Goal: Information Seeking & Learning: Find specific fact

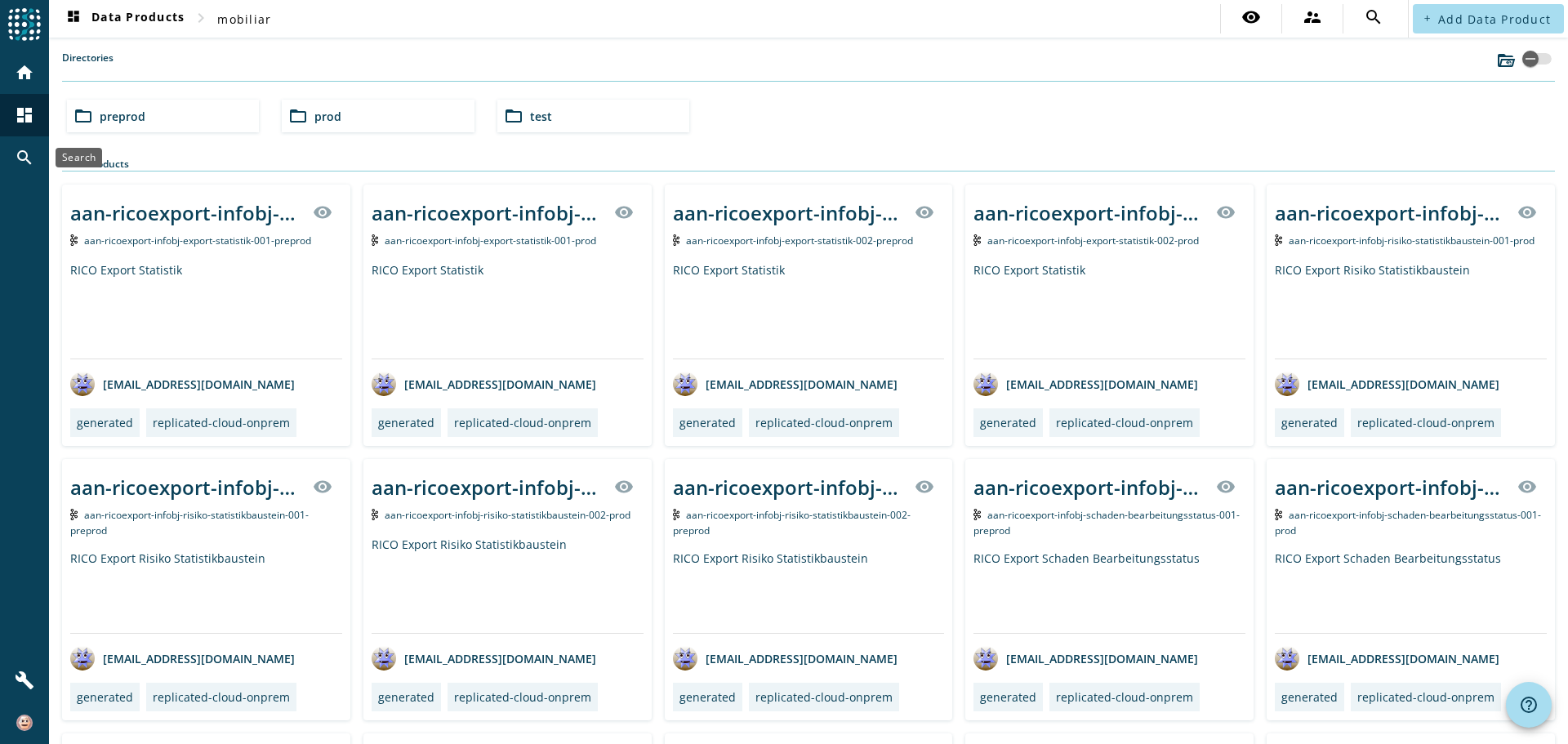
click at [21, 156] on mat-icon "search" at bounding box center [25, 158] width 20 height 20
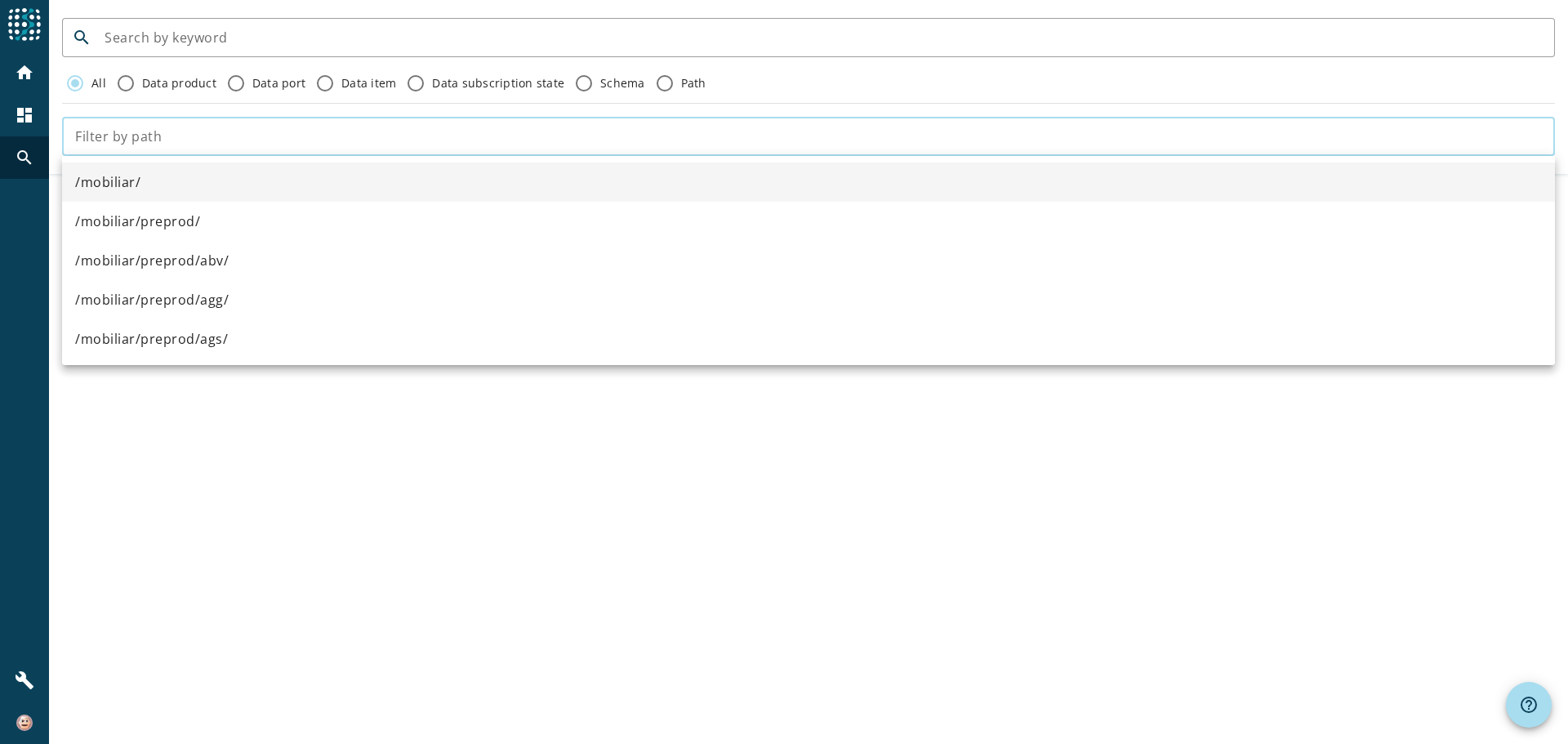
click at [283, 141] on input "text" at bounding box center [808, 137] width 1467 height 20
paste input "siefs-connector-process-vetoworkflow"
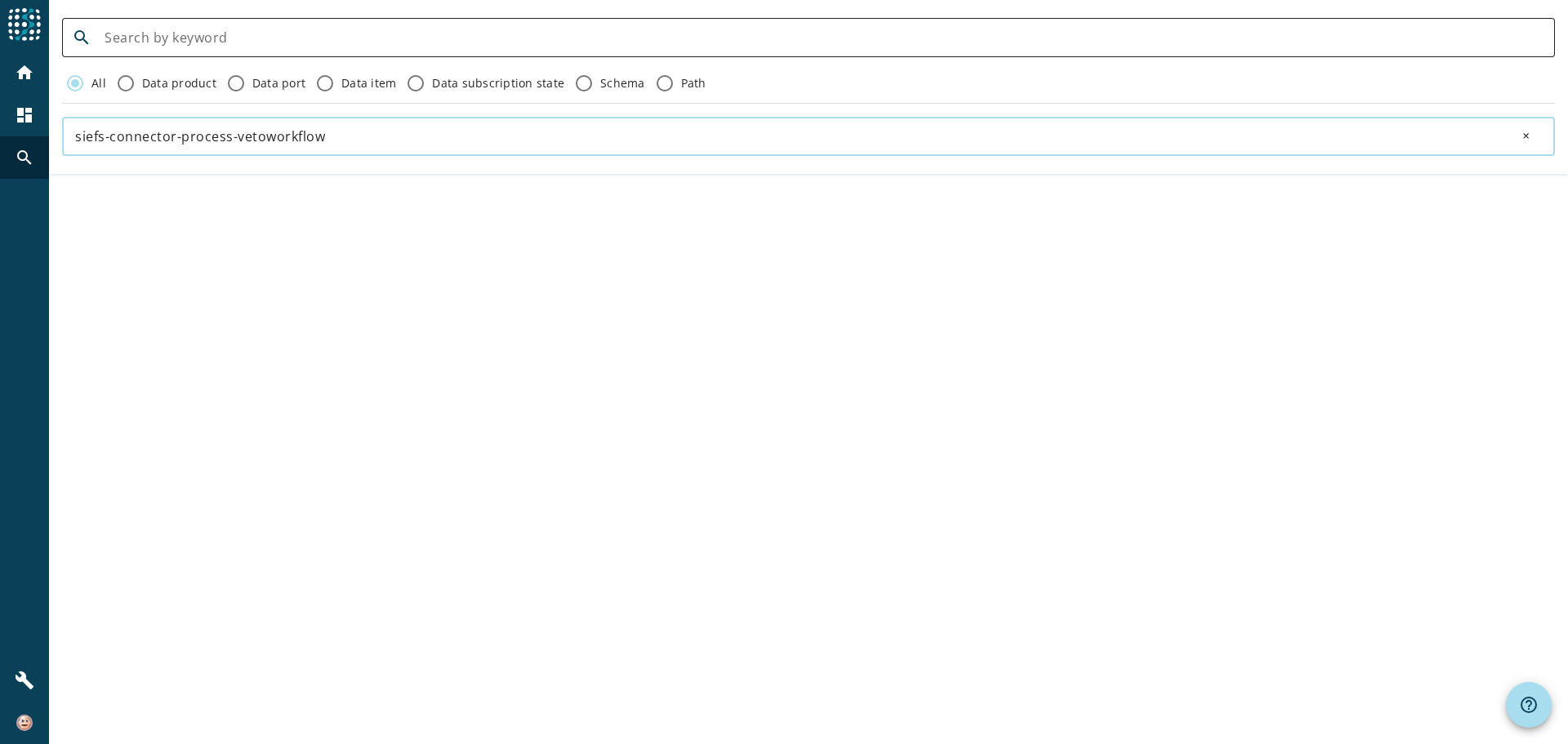
type input "siefs-connector-process-vetoworkflow"
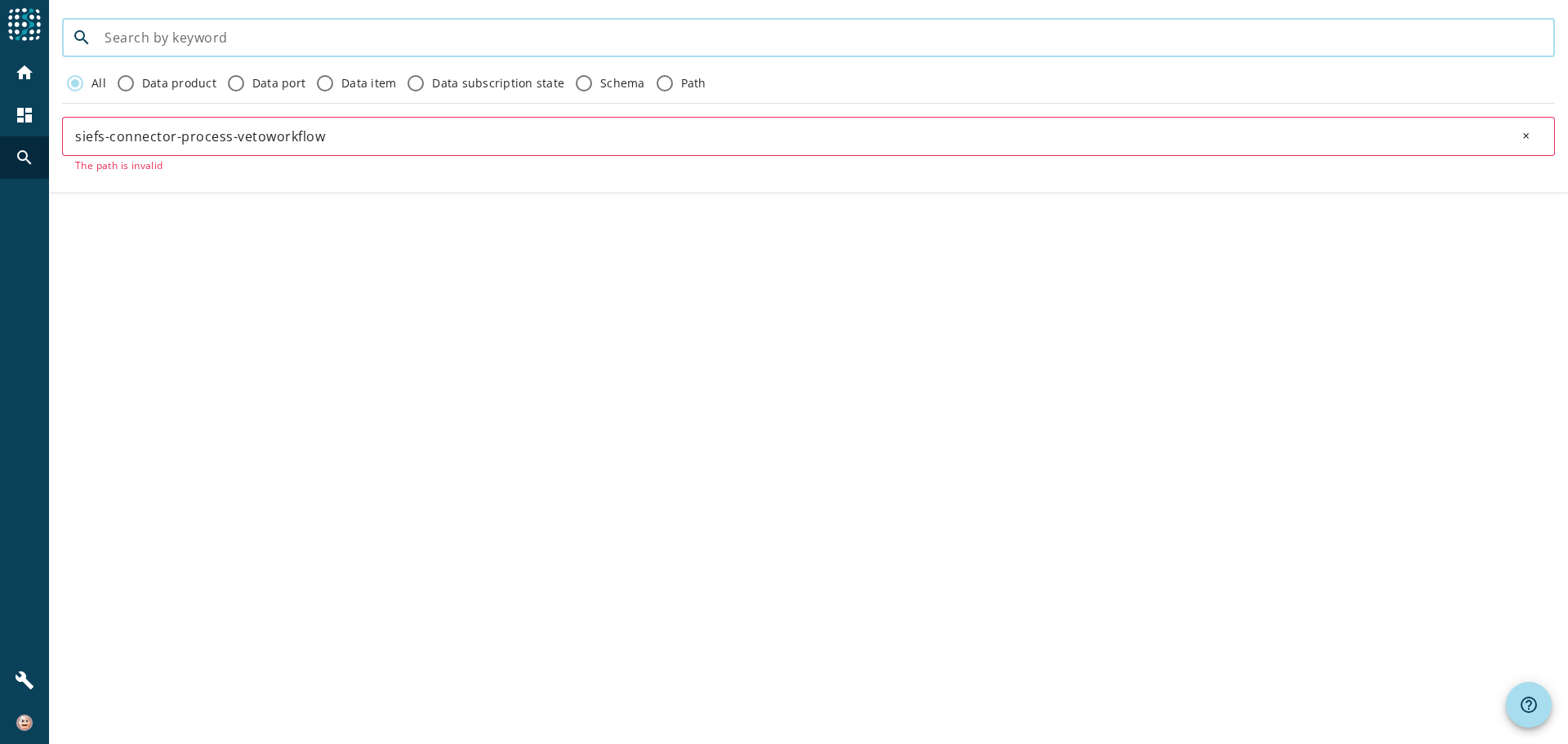
click at [223, 39] on input at bounding box center [823, 38] width 1437 height 20
paste input "siefs-connector-process-vetoworkflow"
type input "siefs-connector-process-vetoworkflow"
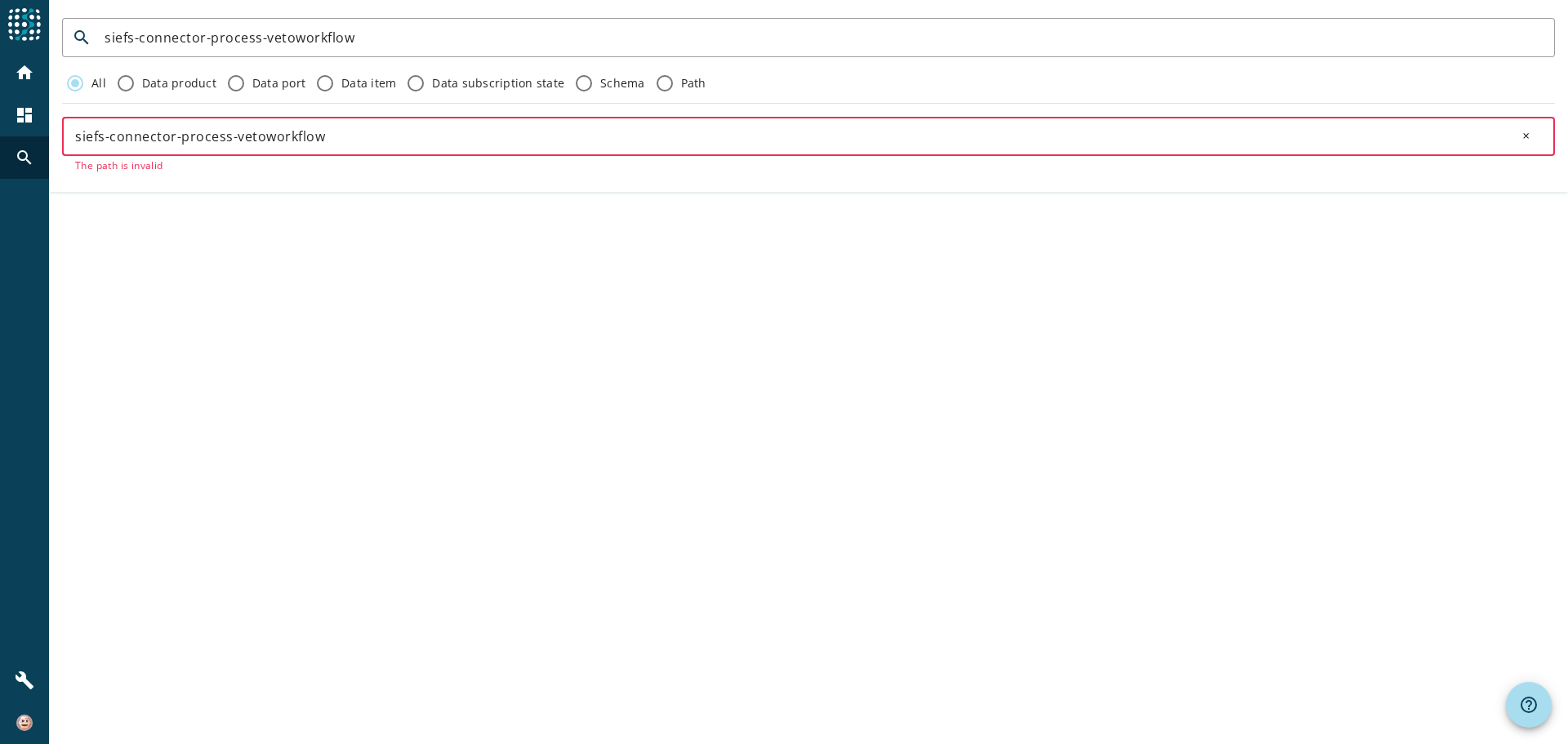
drag, startPoint x: 377, startPoint y: 134, endPoint x: 44, endPoint y: 117, distance: 333.4
click at [44, 118] on div "menu Agoora home dashboard search build search siefs-connector-process-vetowork…" at bounding box center [784, 372] width 1568 height 744
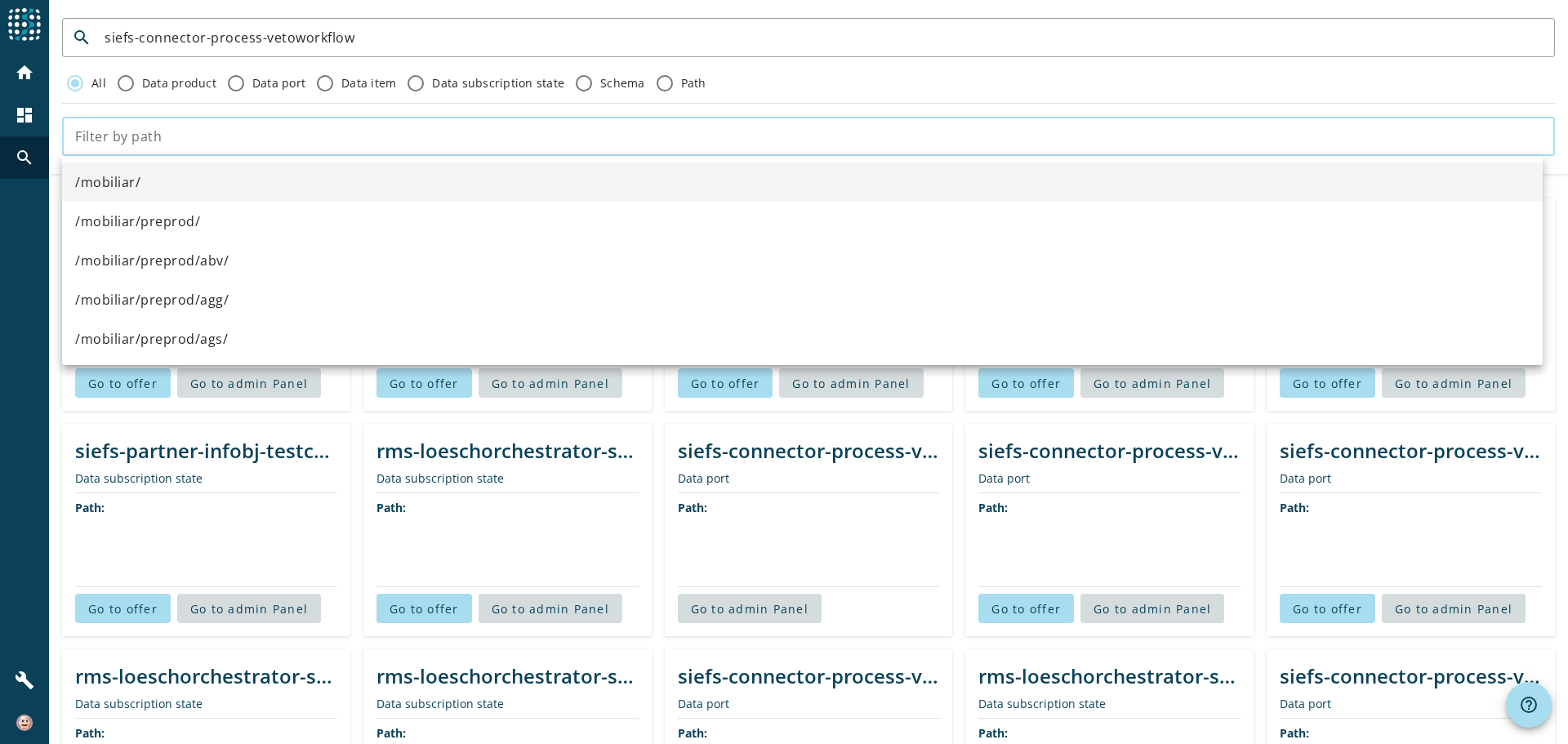
click at [1380, 505] on div "Path:" at bounding box center [1411, 539] width 262 height 93
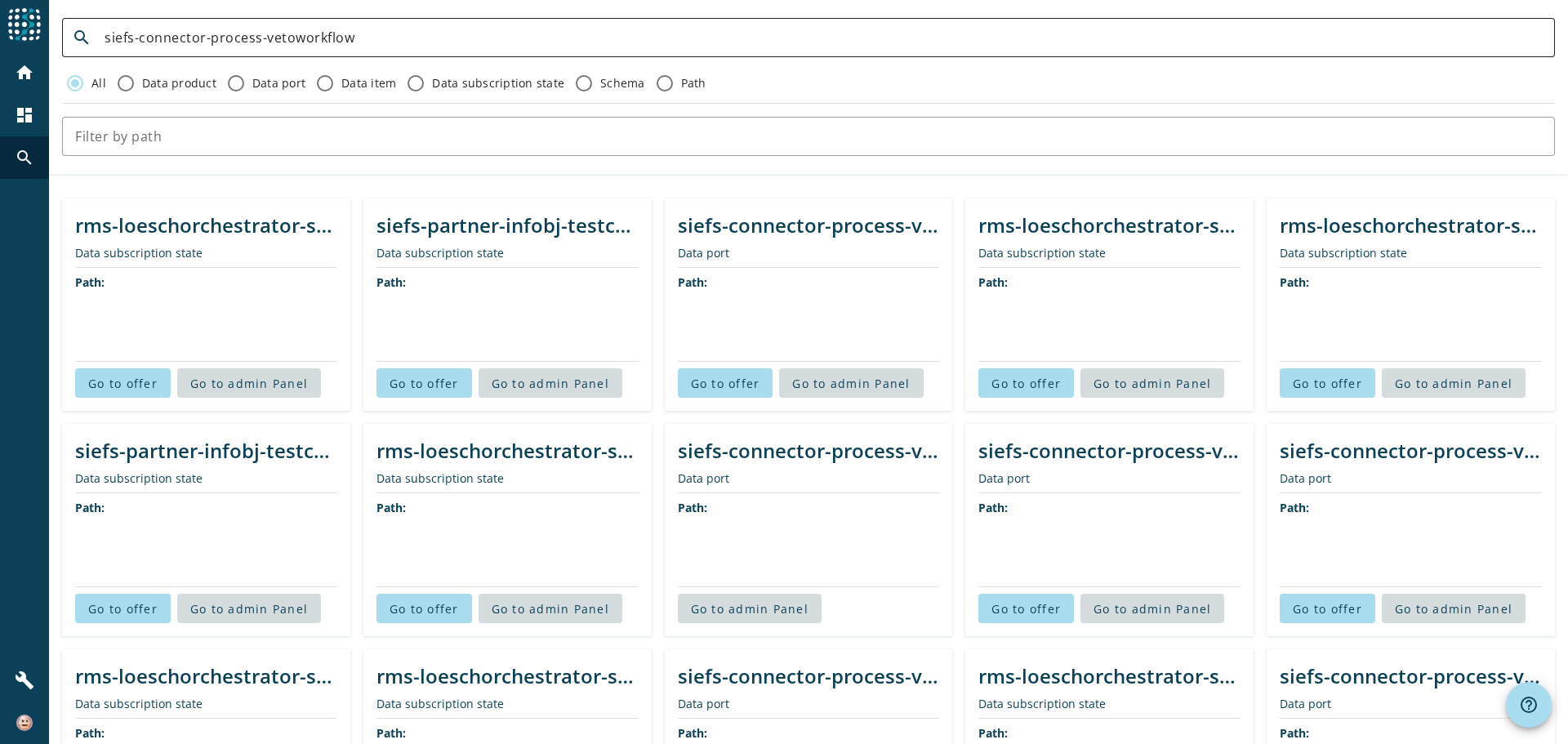
drag, startPoint x: 383, startPoint y: 23, endPoint x: 81, endPoint y: 18, distance: 302.0
click at [81, 18] on div "search siefs-connector-process-vetoworkflow" at bounding box center [801, 38] width 1480 height 40
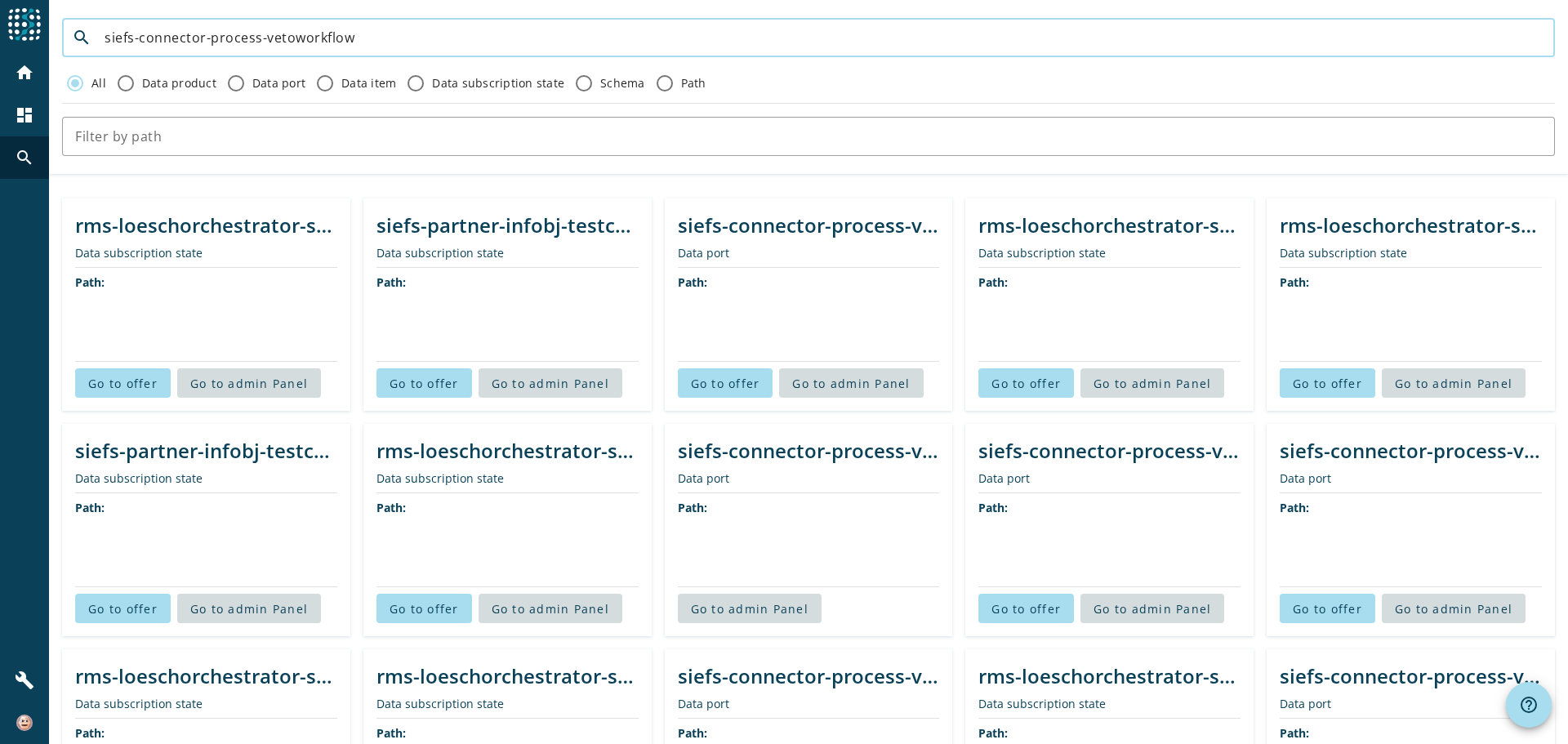
drag, startPoint x: 307, startPoint y: 29, endPoint x: 82, endPoint y: 27, distance: 225.0
click at [82, 27] on div "search siefs-connector-process-vetoworkflow" at bounding box center [801, 38] width 1480 height 40
paste input "-completed-v2-prod"
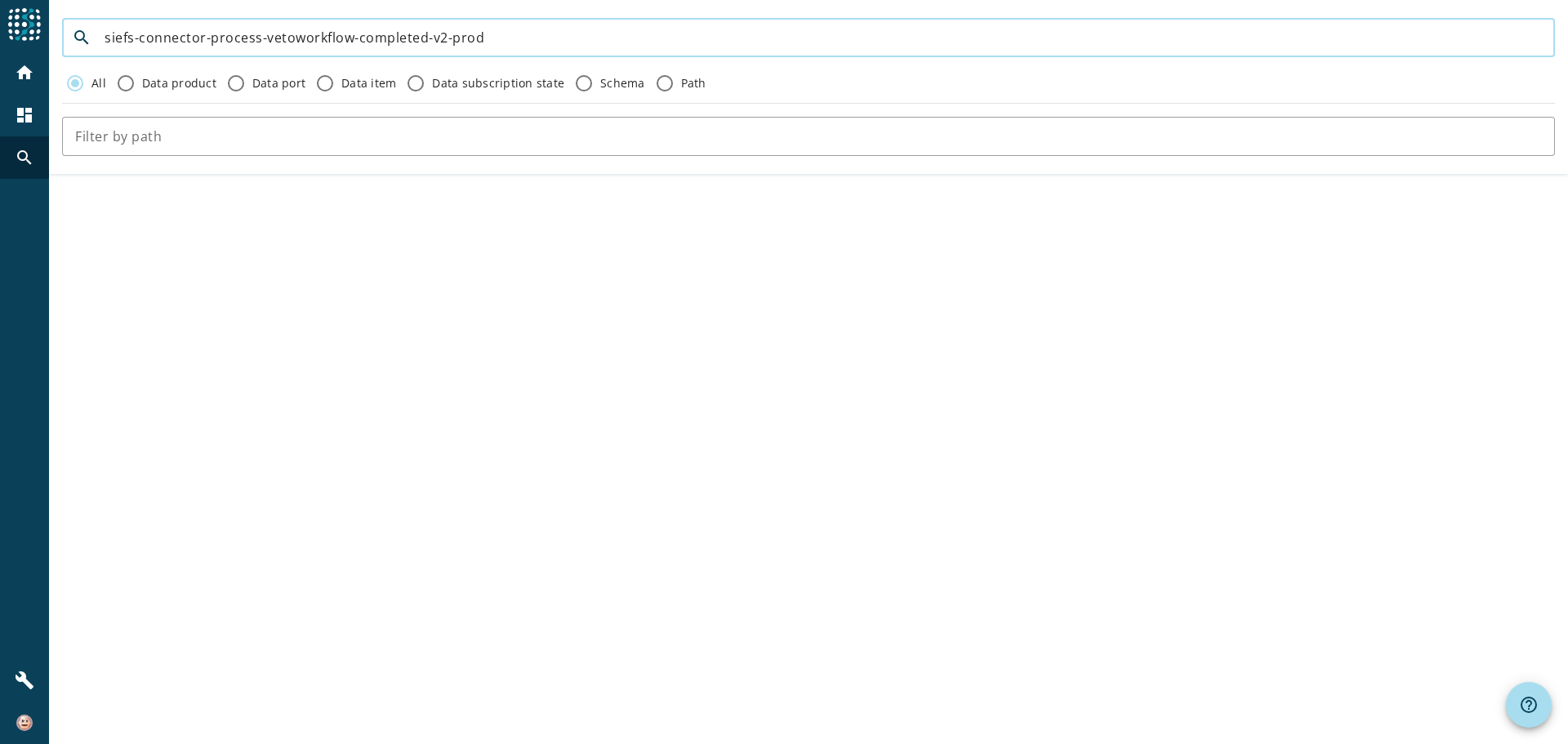
type input "siefs-connector-process-vetoworkflow-completed-v2-prod"
click at [652, 44] on input "siefs-connector-process-vetoworkflow-completed-v2-prod" at bounding box center [823, 38] width 1437 height 20
